Goal: Information Seeking & Learning: Check status

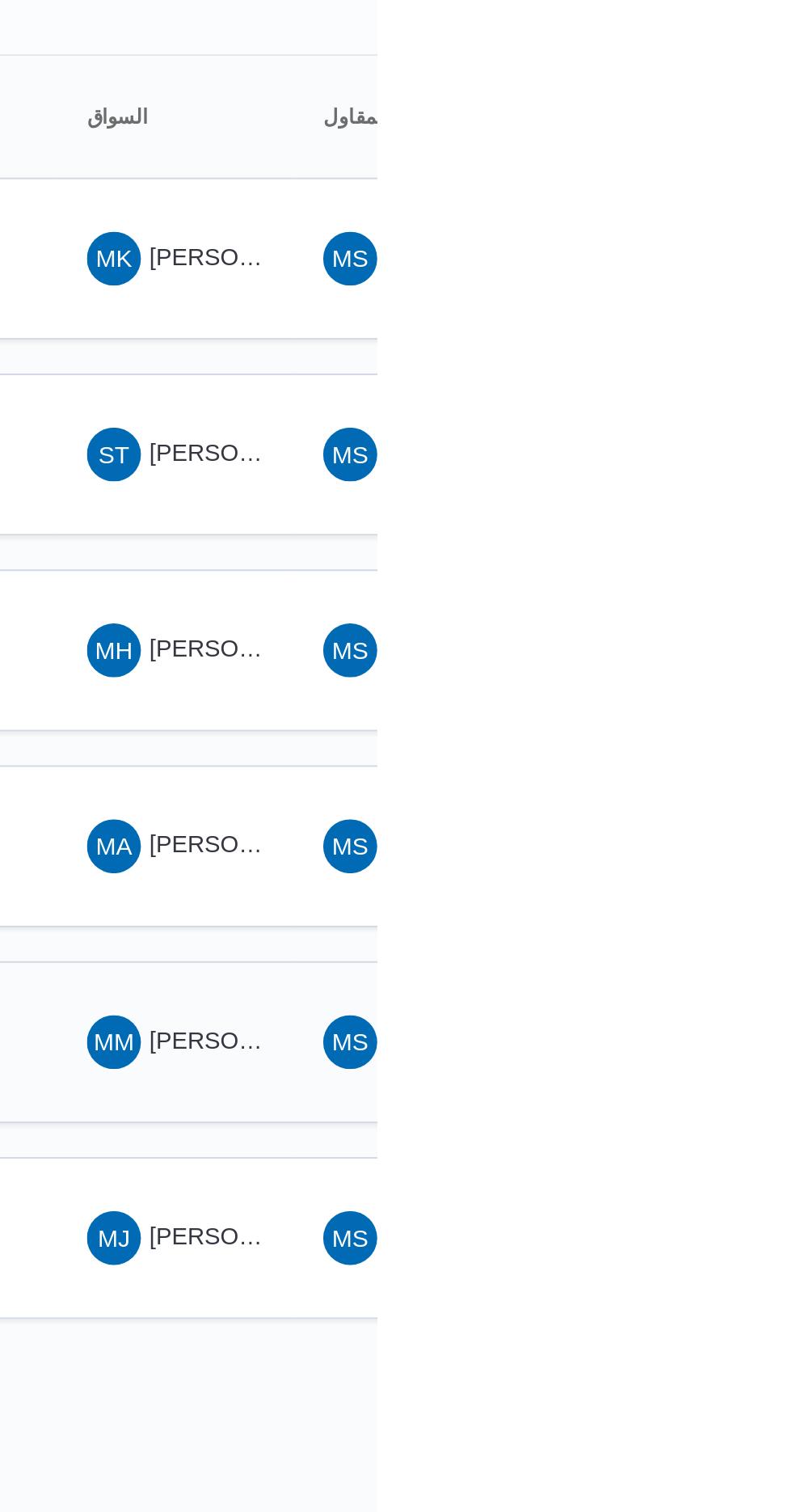
click at [694, 686] on span "[PERSON_NAME] [PERSON_NAME]" at bounding box center [778, 693] width 190 height 13
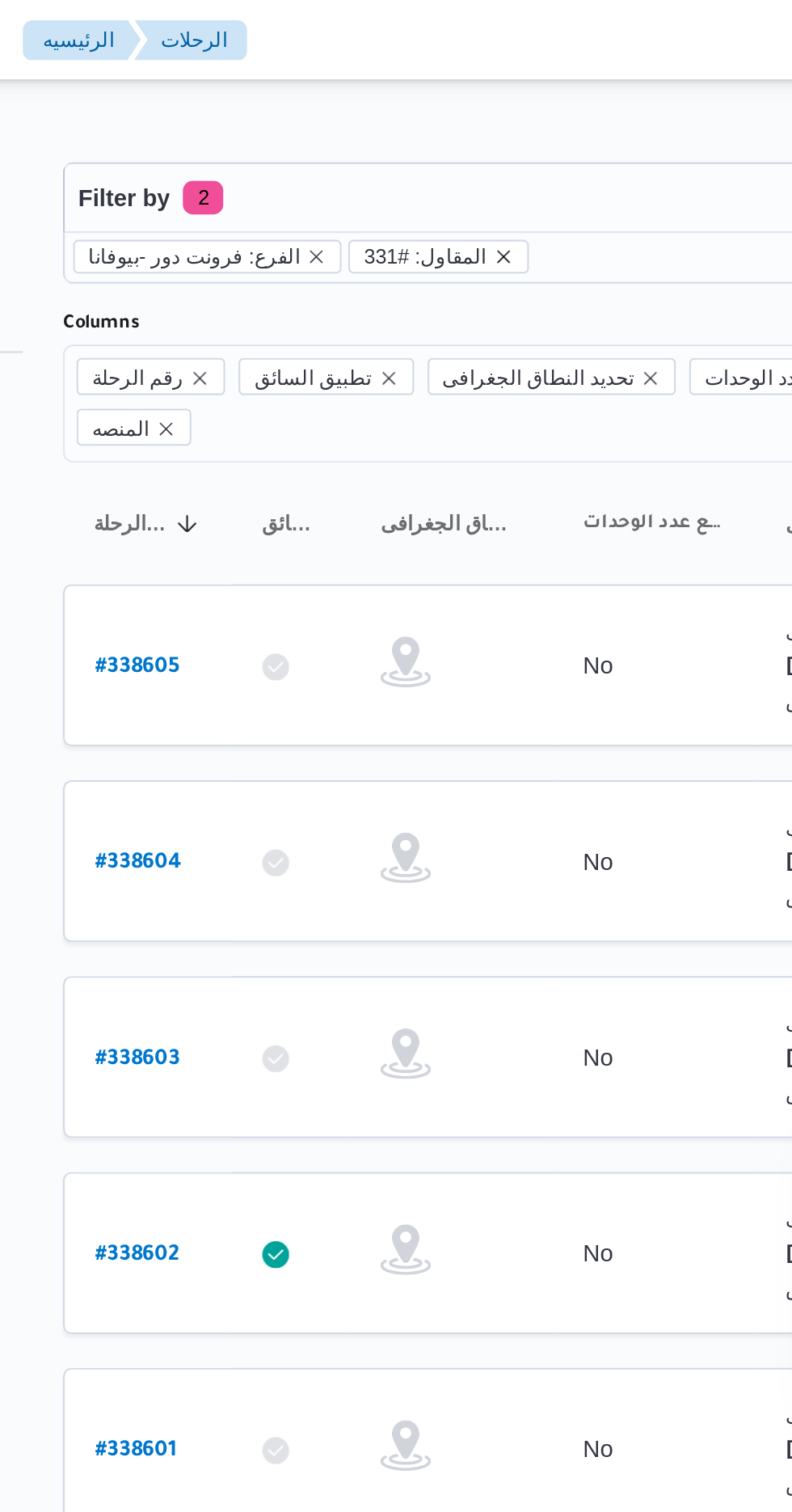
click at [416, 122] on icon "remove selected entity" at bounding box center [421, 122] width 10 height 10
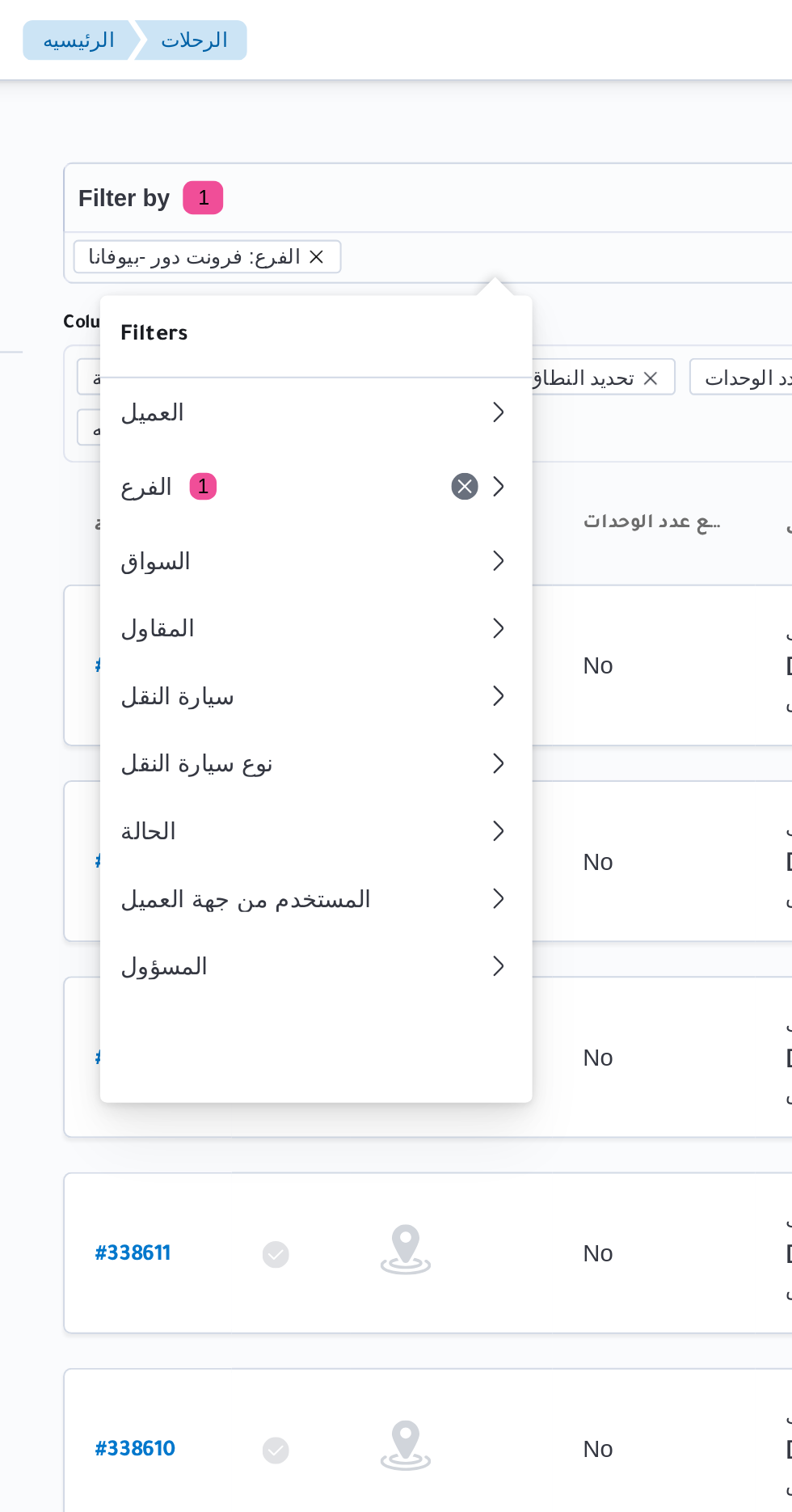
click at [329, 122] on icon "remove selected entity" at bounding box center [331, 122] width 6 height 6
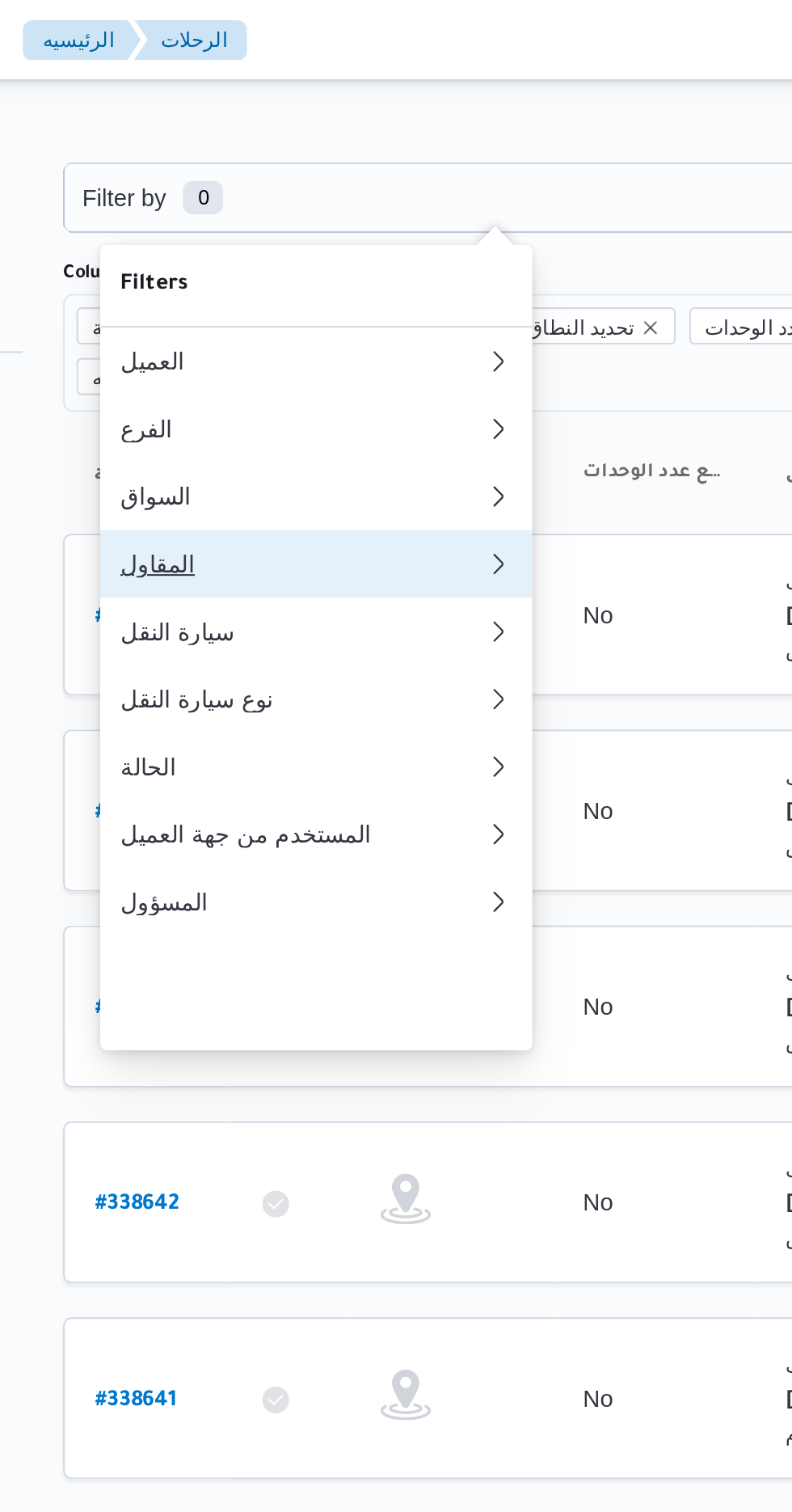
click at [268, 276] on div "المقاول" at bounding box center [322, 270] width 168 height 13
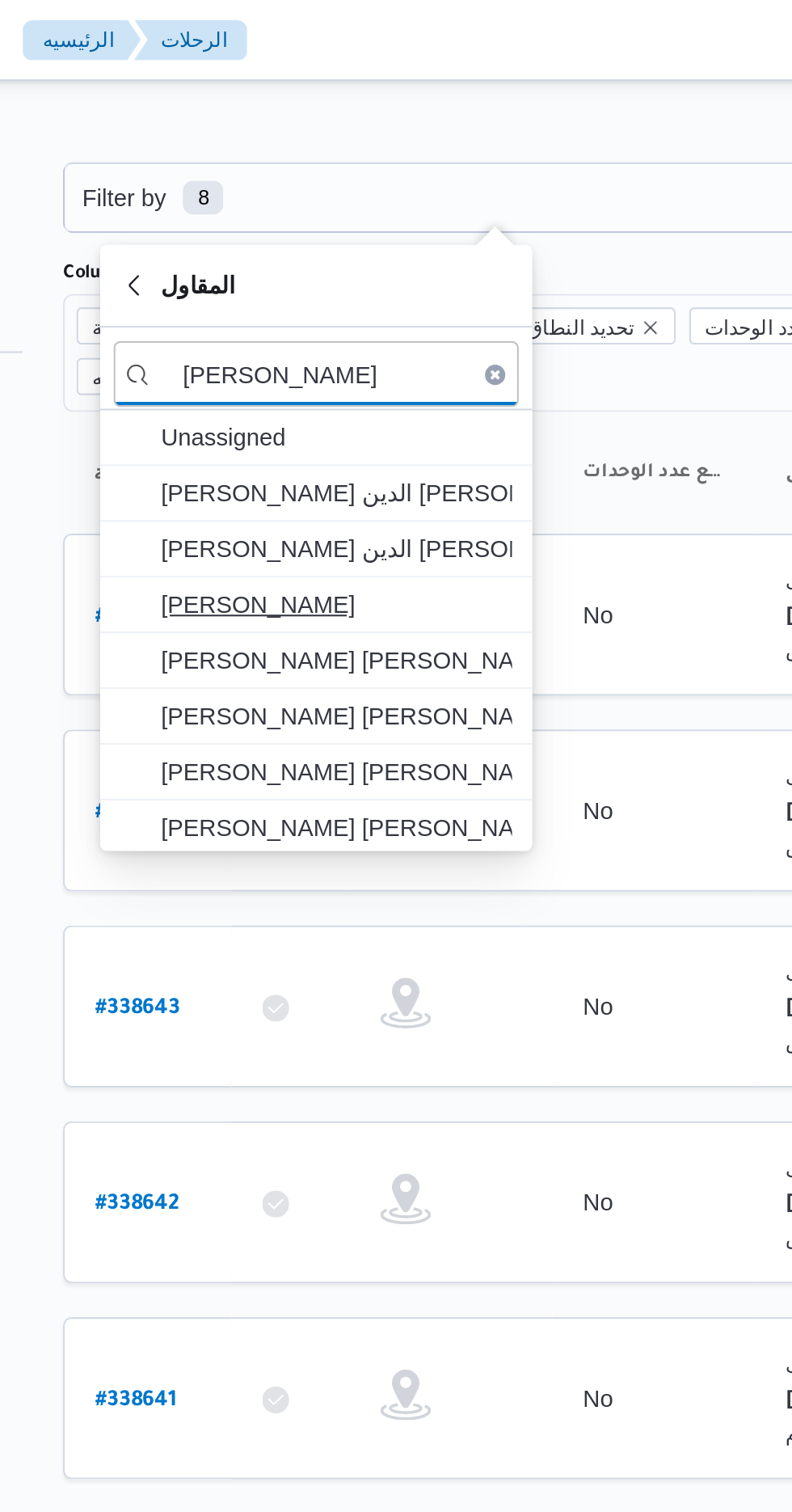
type input "[PERSON_NAME]"
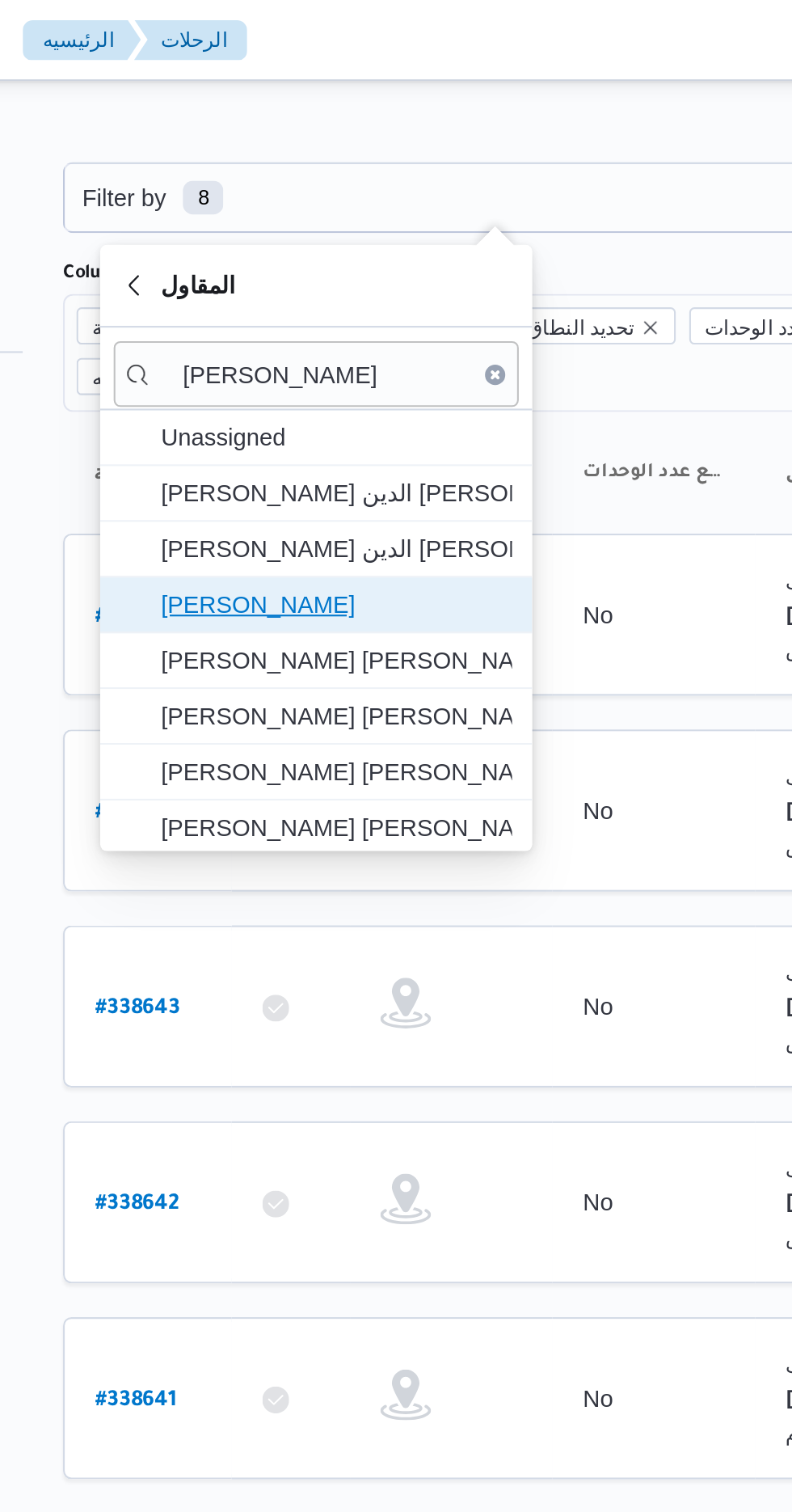
click at [286, 291] on span "[PERSON_NAME]" at bounding box center [341, 290] width 168 height 19
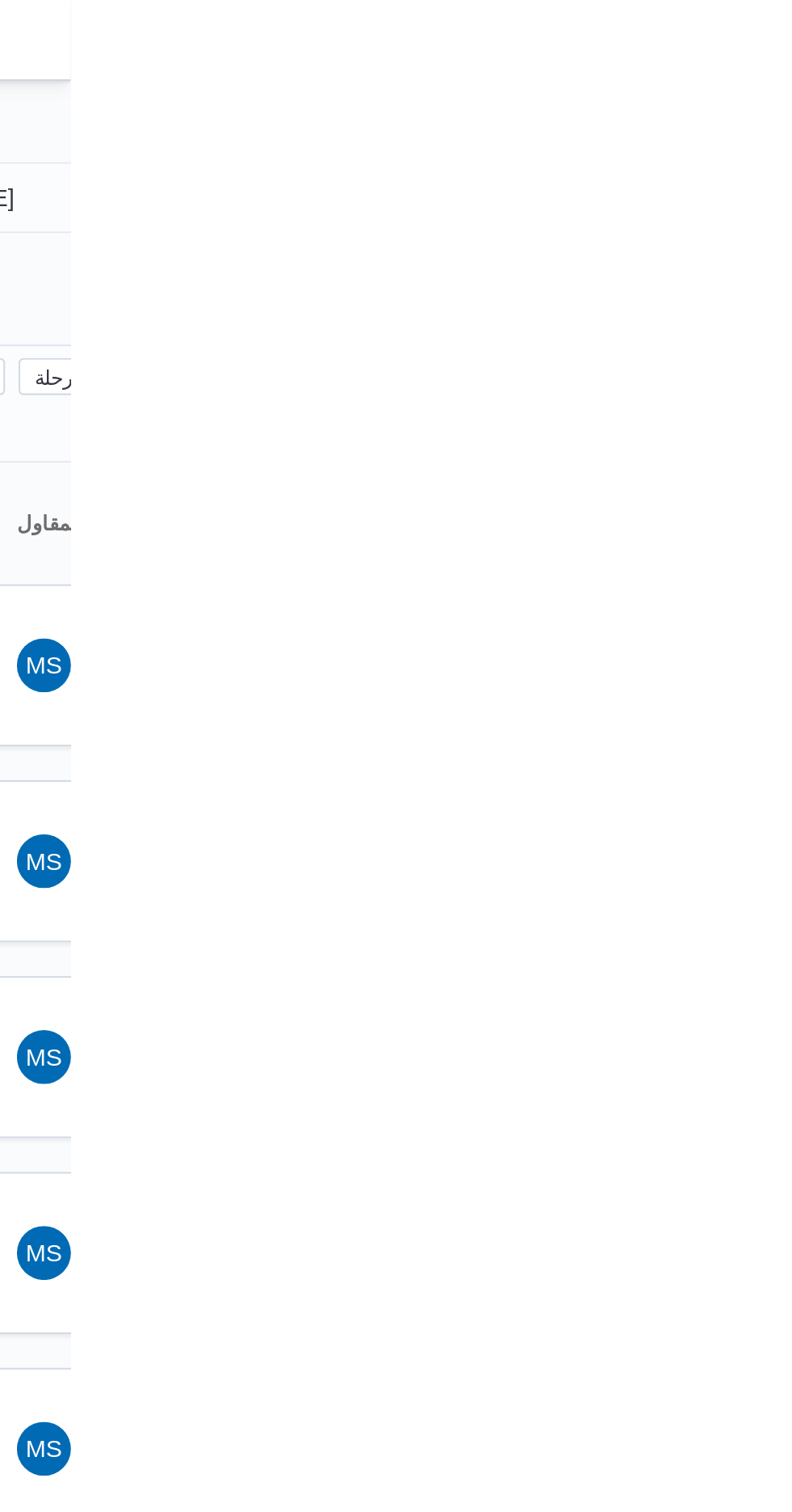
type input "[DATE]"
click at [759, 97] on input "[DATE]" at bounding box center [735, 95] width 183 height 33
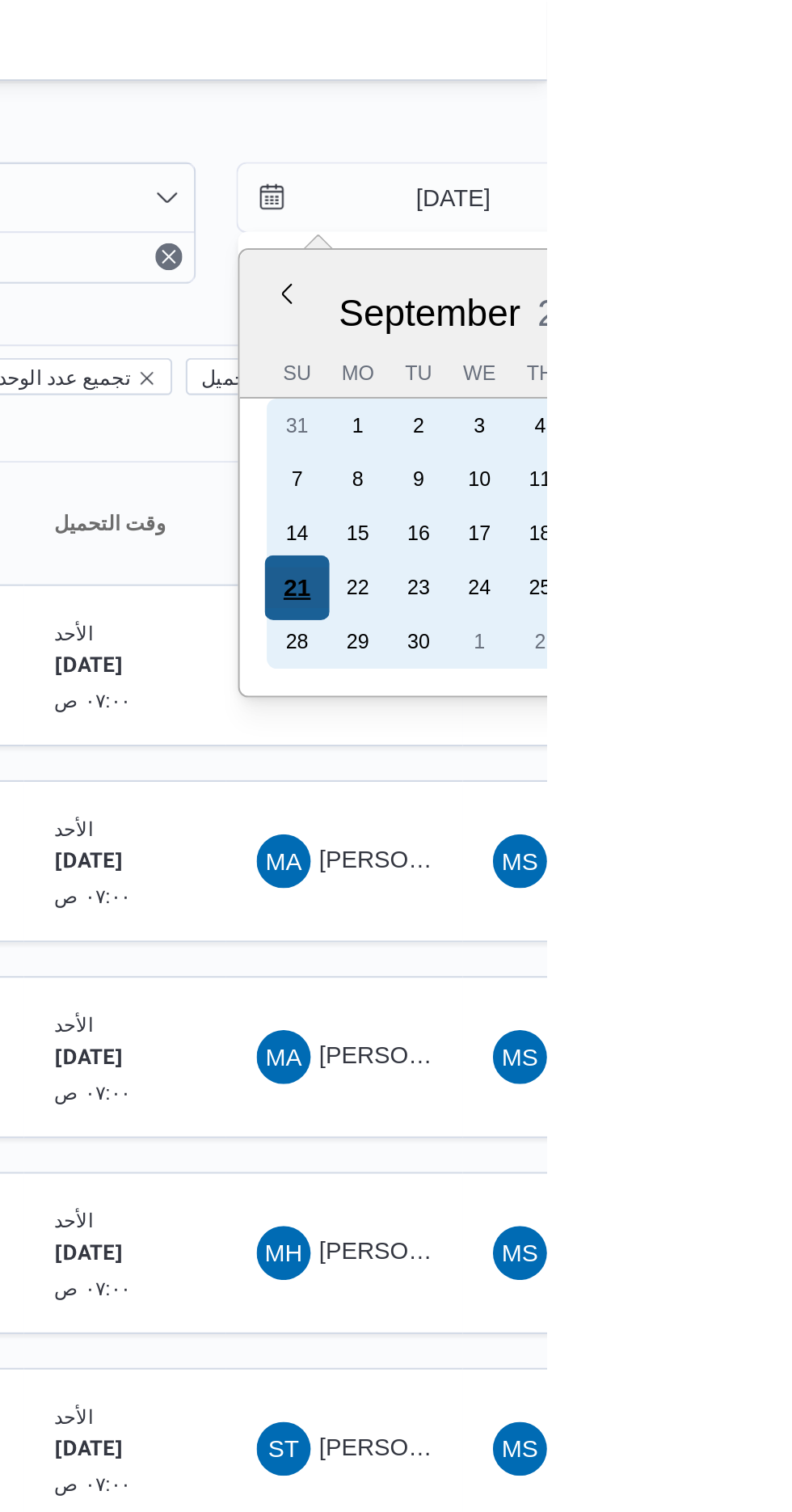
click at [671, 275] on div "21" at bounding box center [672, 281] width 31 height 31
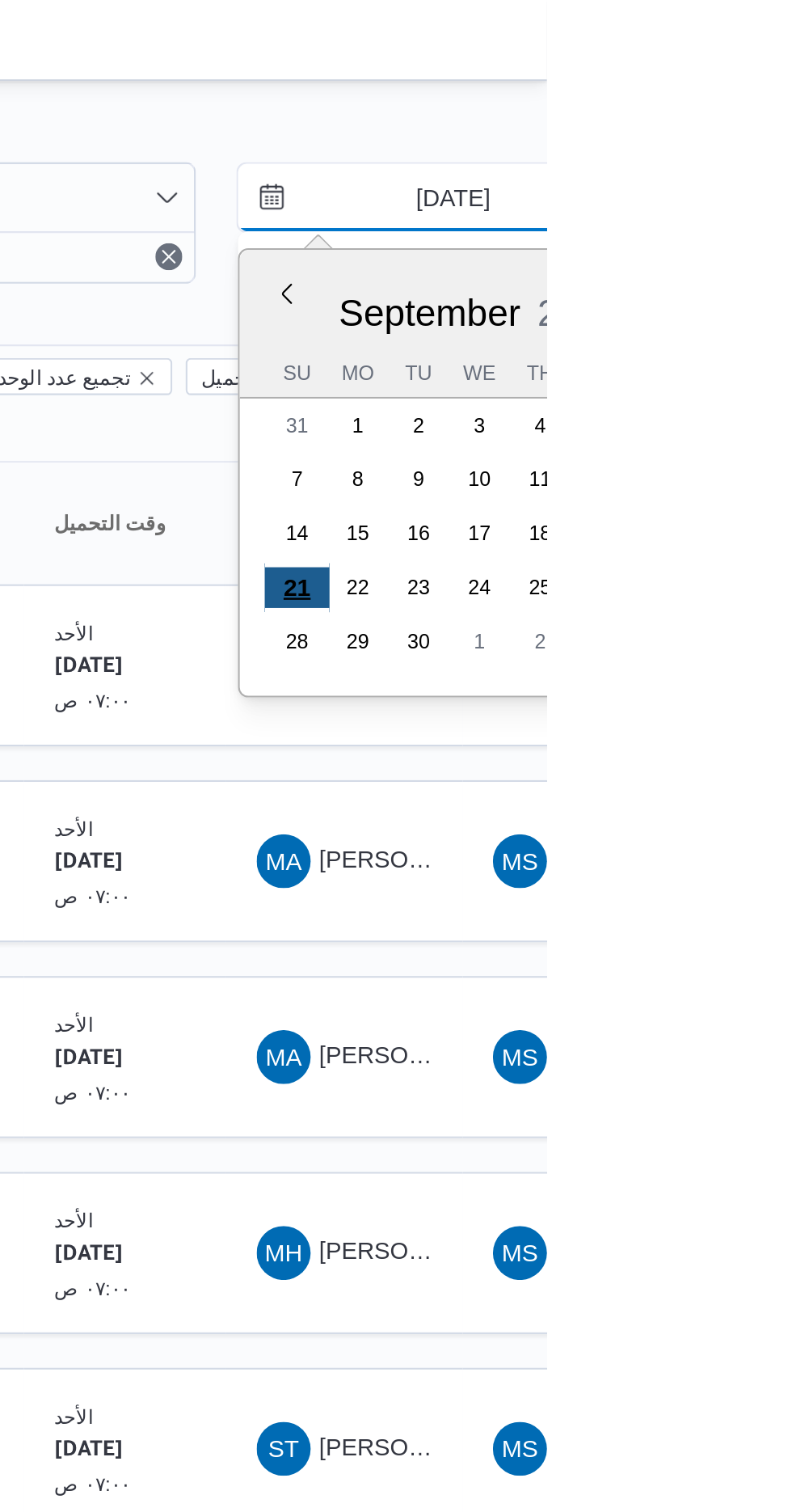
type input "[DATE]"
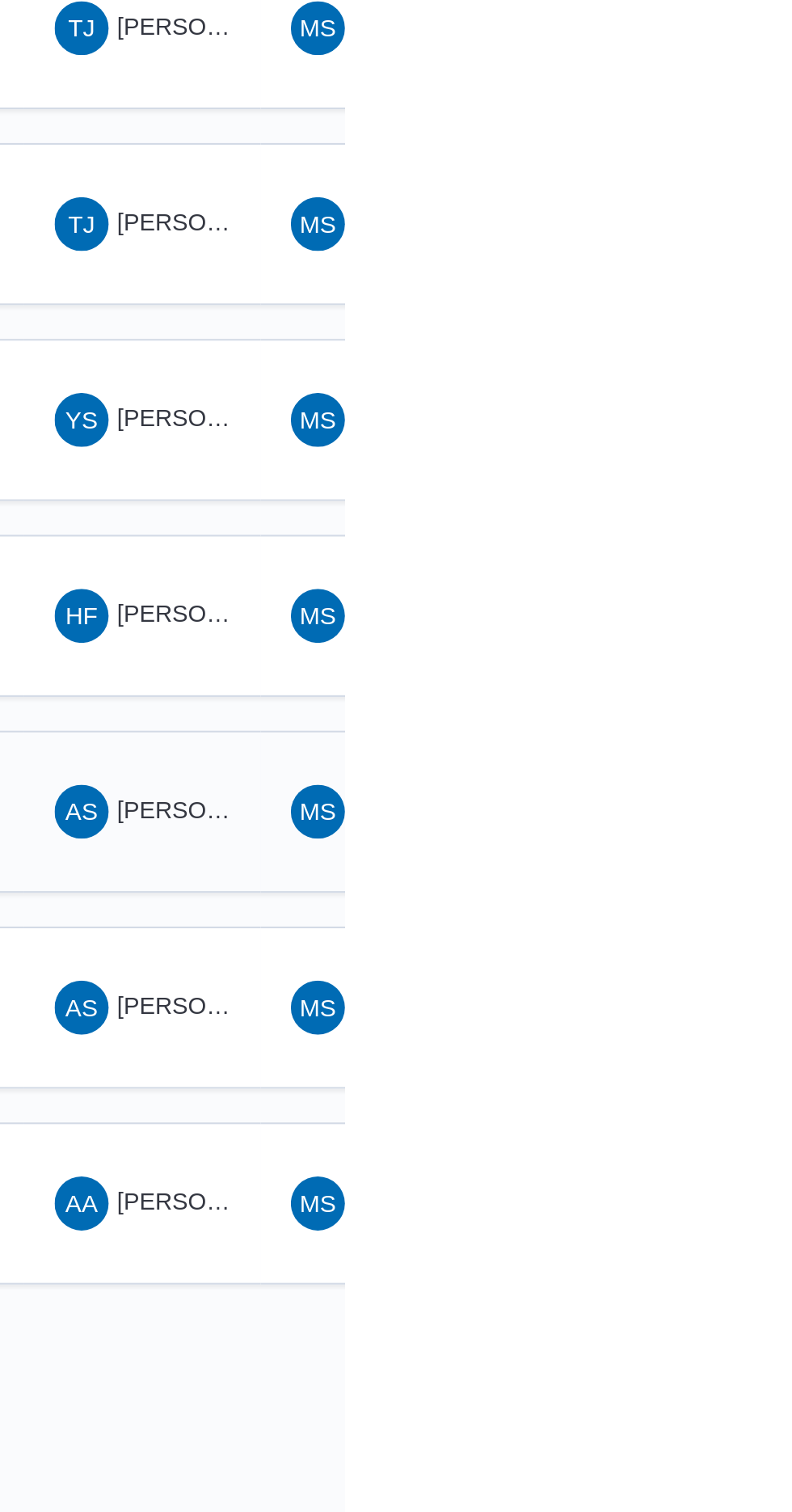
click at [708, 680] on span "AS [PERSON_NAME]" at bounding box center [695, 693] width 84 height 26
